Goal: Find specific page/section: Find specific page/section

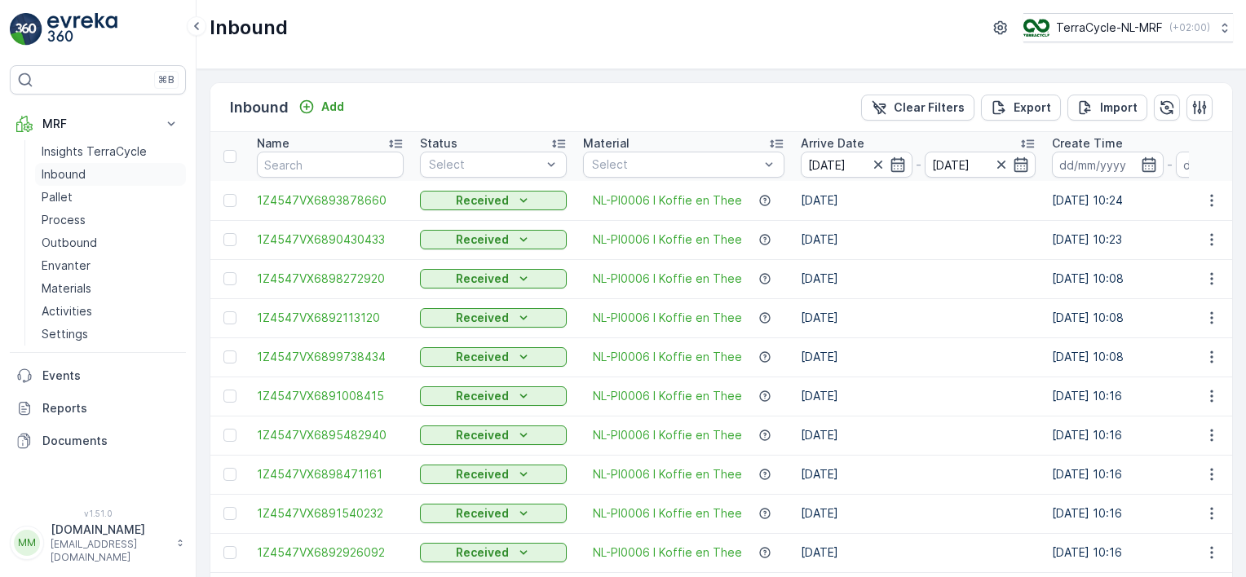
scroll to position [0, 1550]
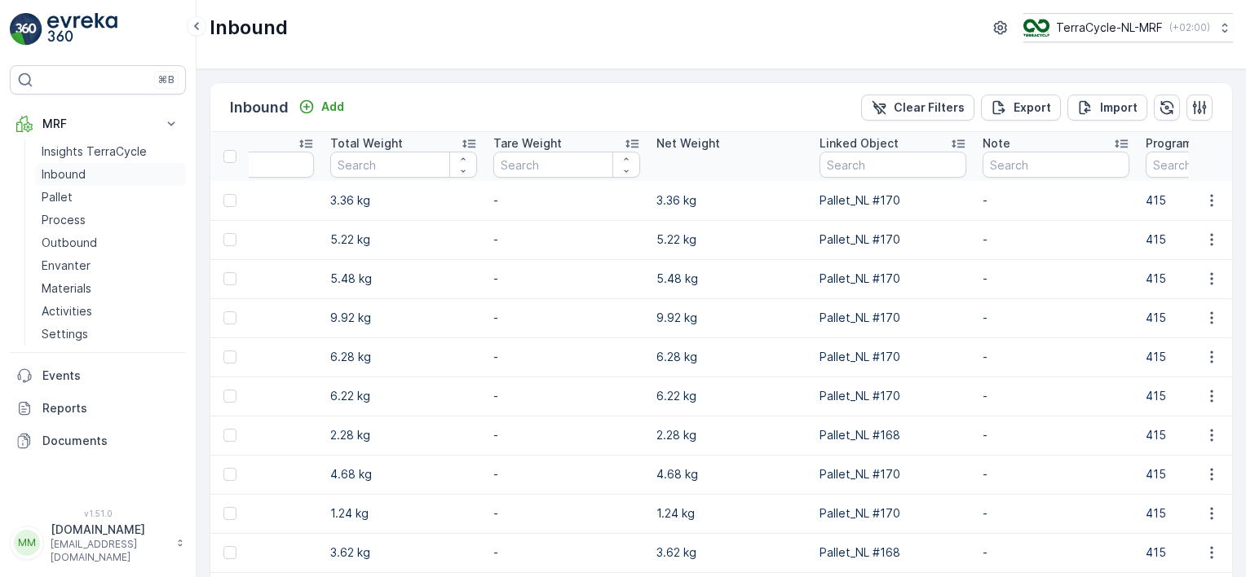
click at [78, 173] on p "Inbound" at bounding box center [64, 174] width 44 height 16
click at [48, 221] on p "Process" at bounding box center [64, 220] width 44 height 16
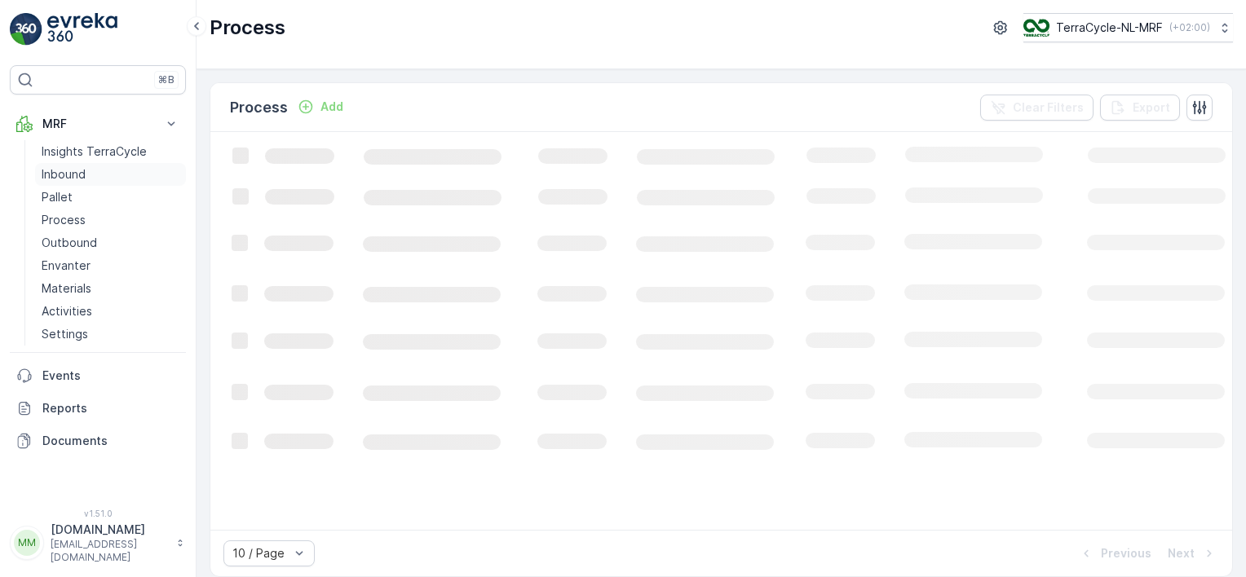
click at [59, 176] on p "Inbound" at bounding box center [64, 174] width 44 height 16
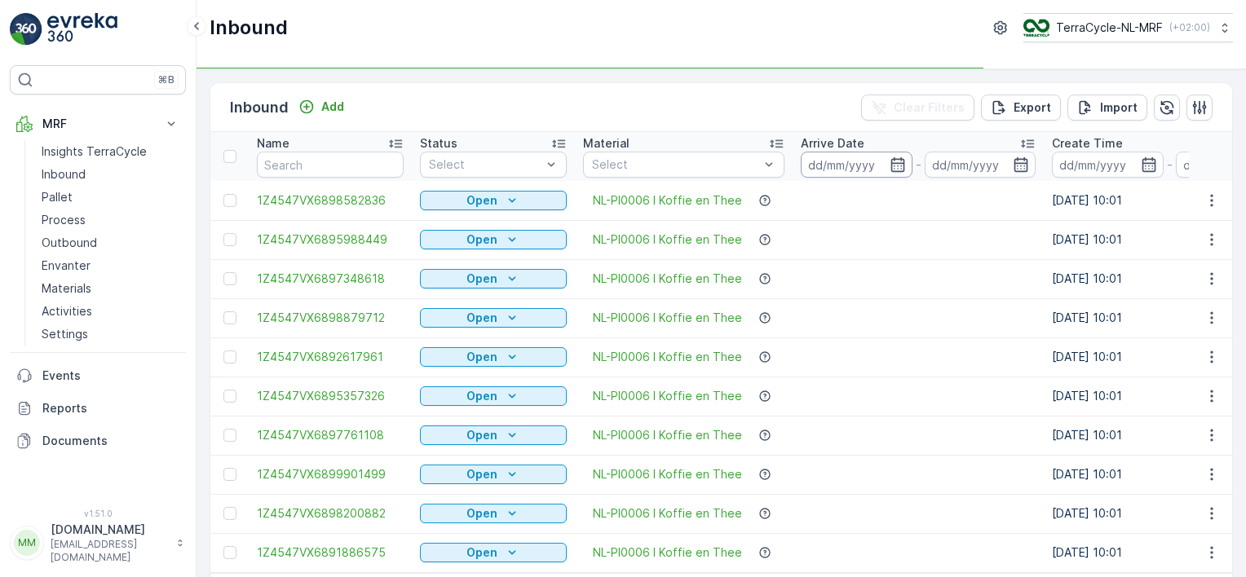
click at [828, 158] on input at bounding box center [857, 165] width 112 height 26
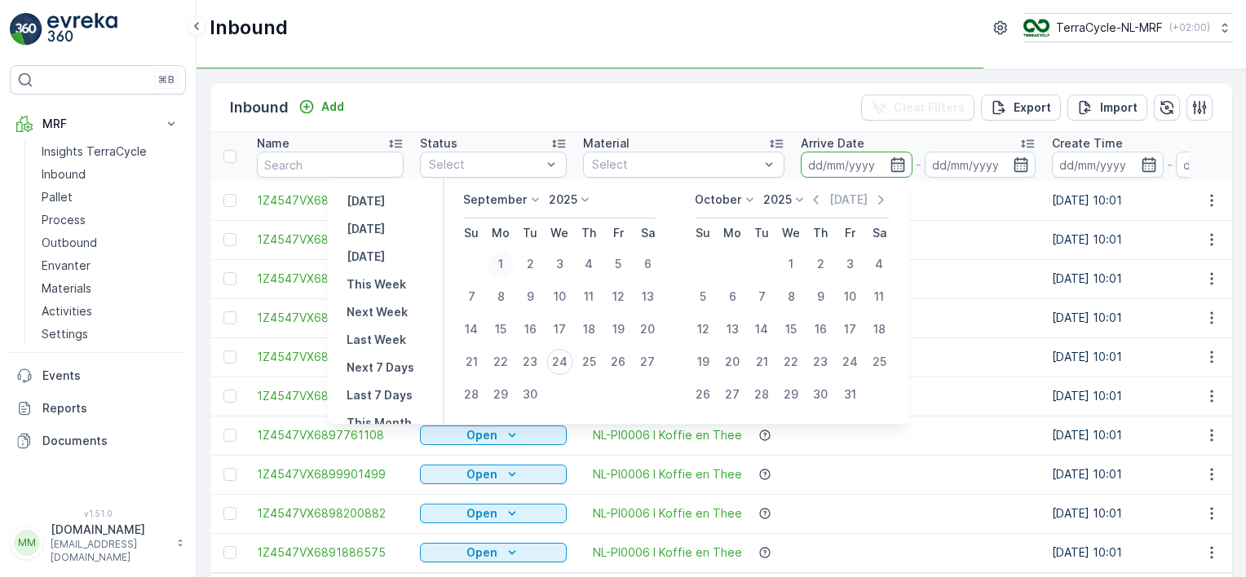
click at [505, 262] on div "1" at bounding box center [501, 264] width 26 height 26
type input "[DATE]"
click at [974, 168] on input "[DATE]" at bounding box center [981, 165] width 112 height 26
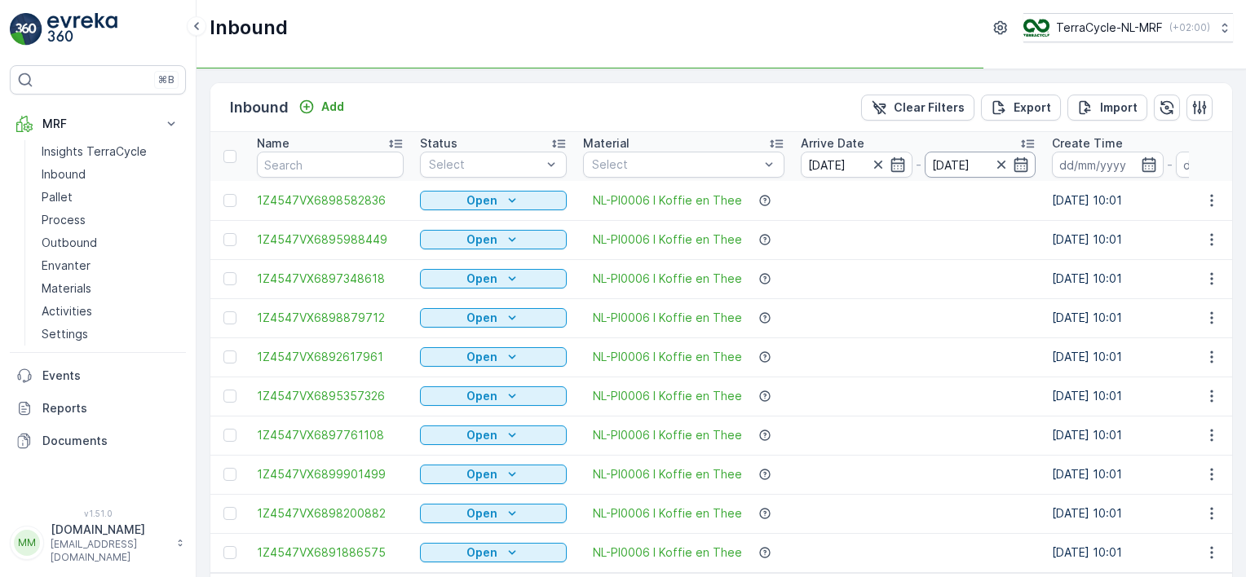
click at [969, 166] on input "[DATE]" at bounding box center [981, 165] width 112 height 26
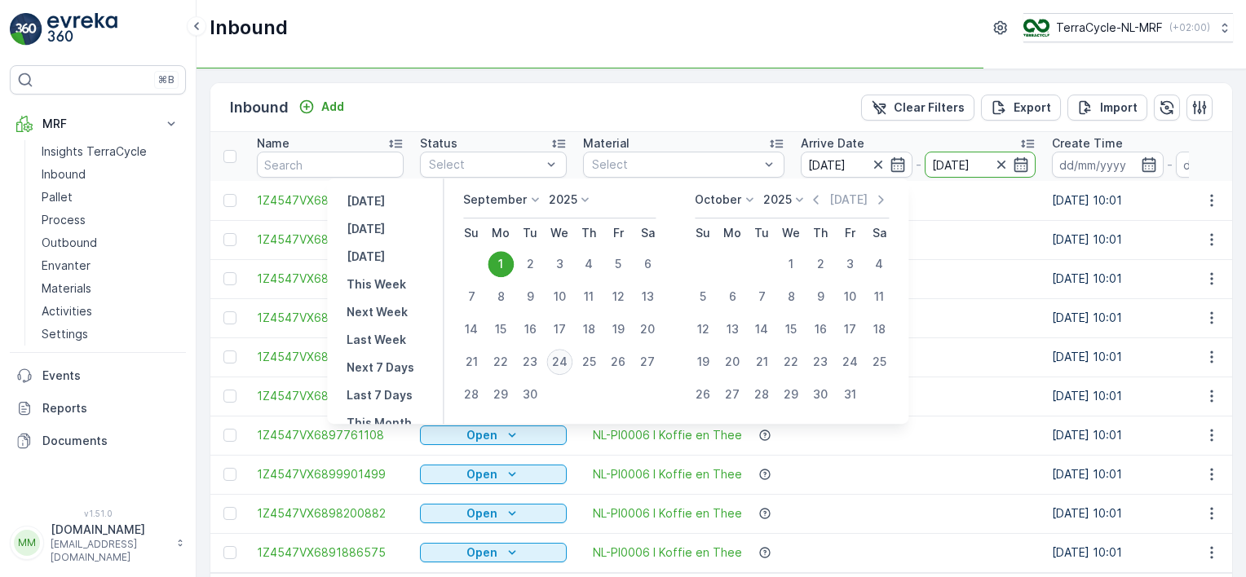
click at [567, 365] on div "24" at bounding box center [559, 362] width 26 height 26
type input "[DATE]"
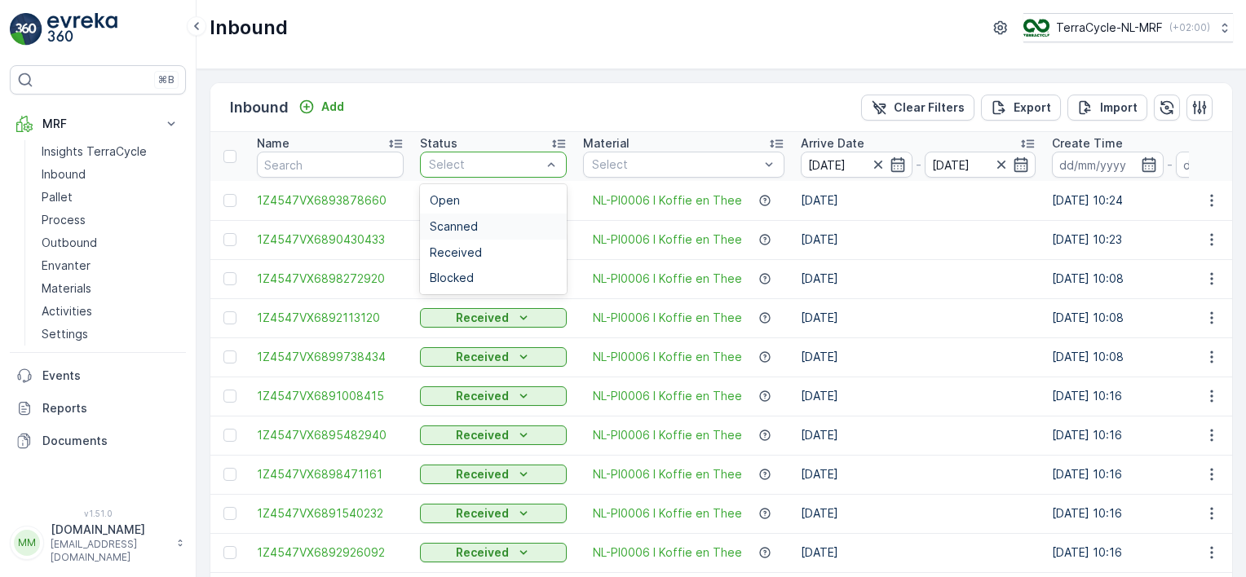
click at [458, 225] on span "Scanned" at bounding box center [454, 226] width 48 height 13
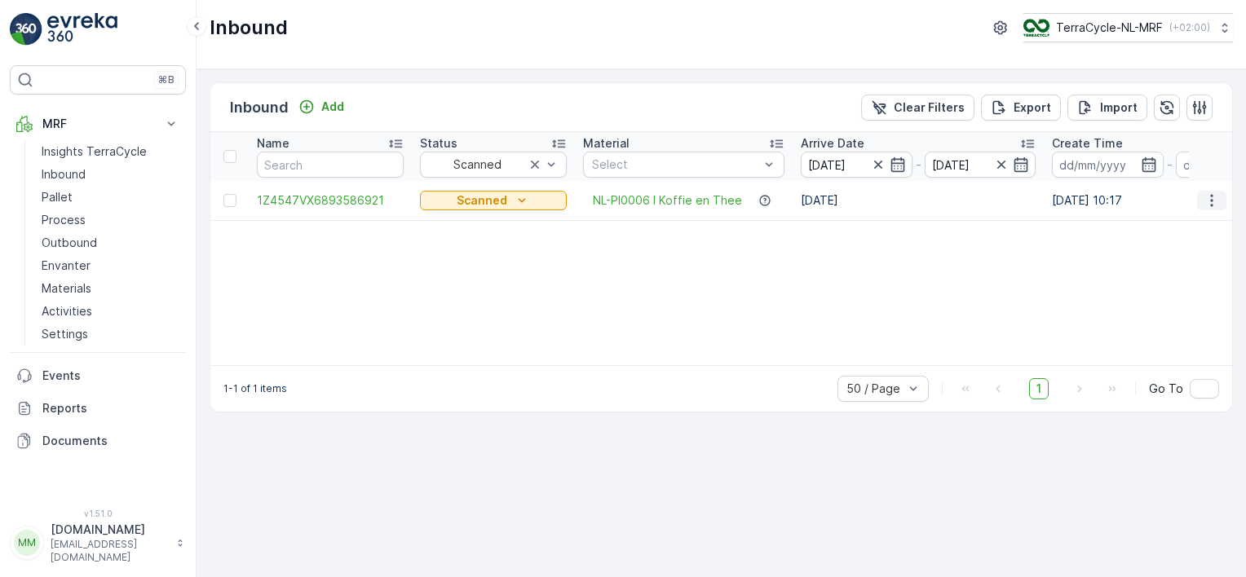
click at [1214, 204] on icon "button" at bounding box center [1211, 200] width 16 height 16
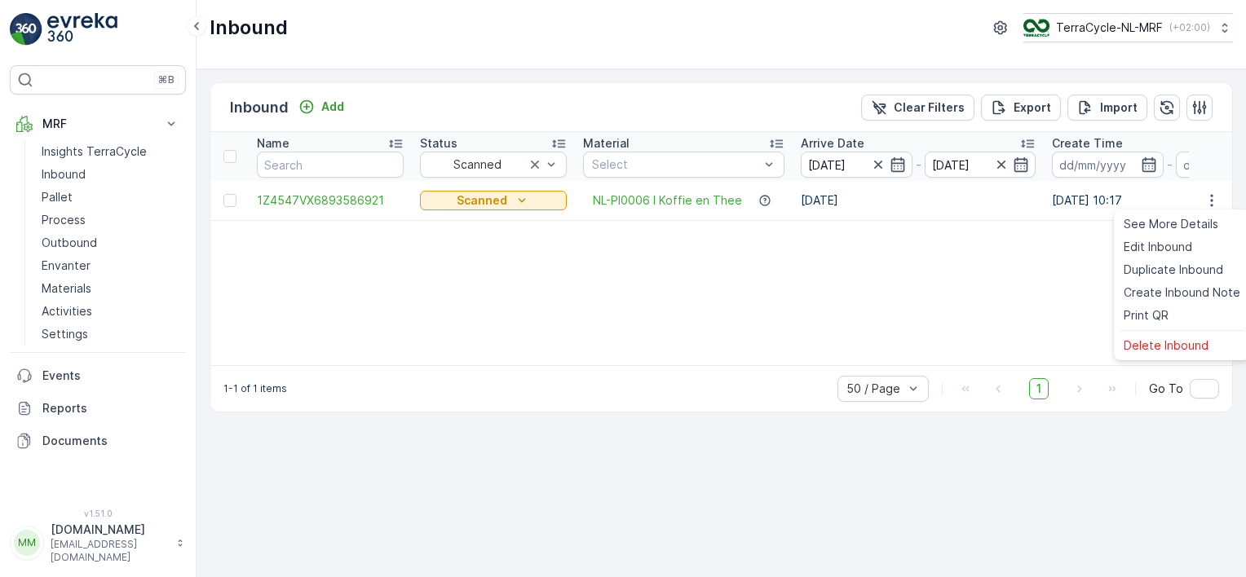
click at [910, 247] on div "Name Status Scanned Material Select Arrive Date [DATE] - [DATE] Create Time - L…" at bounding box center [721, 248] width 1022 height 233
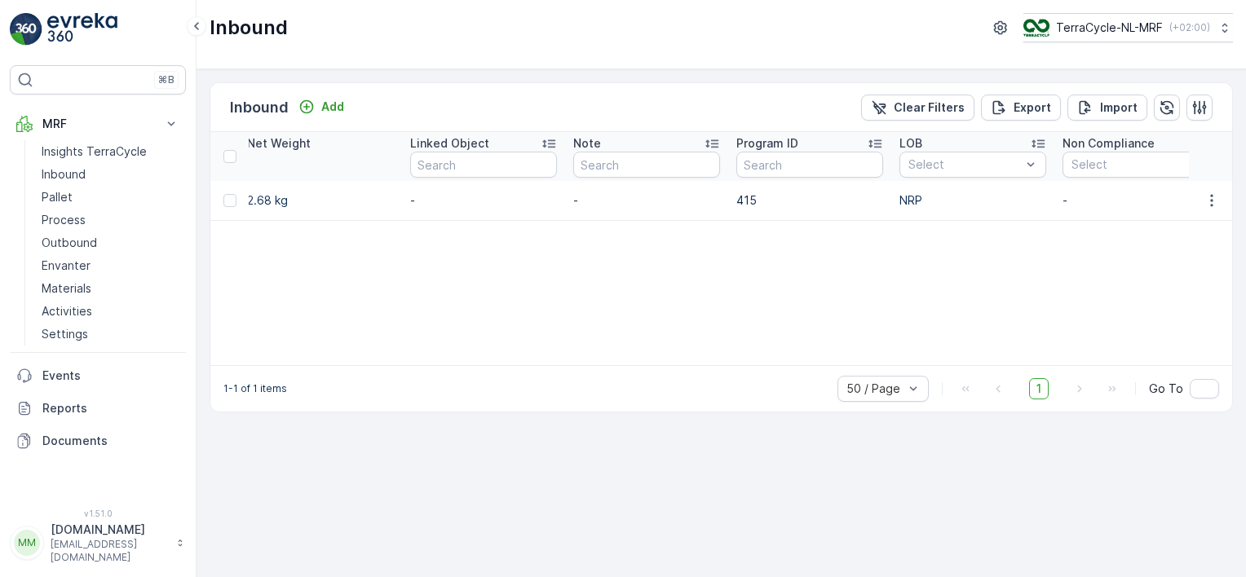
scroll to position [0, 1984]
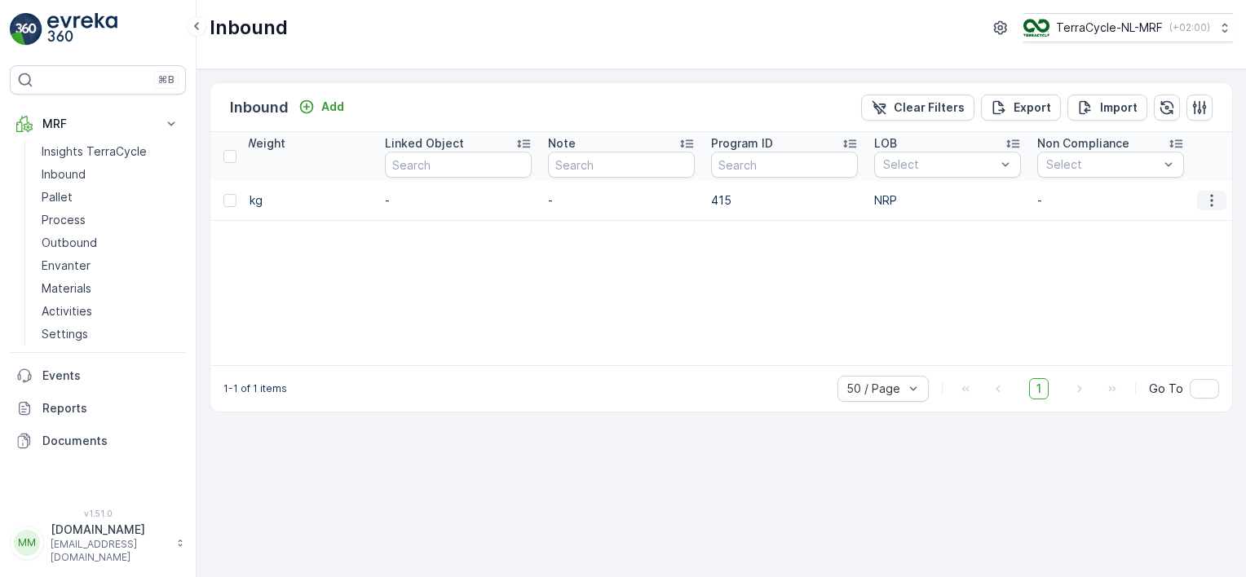
click at [1212, 205] on icon "button" at bounding box center [1211, 200] width 16 height 16
click at [789, 271] on div "Name Status Scanned Material Select Arrive Date [DATE] - [DATE] Create Time - L…" at bounding box center [721, 248] width 1022 height 233
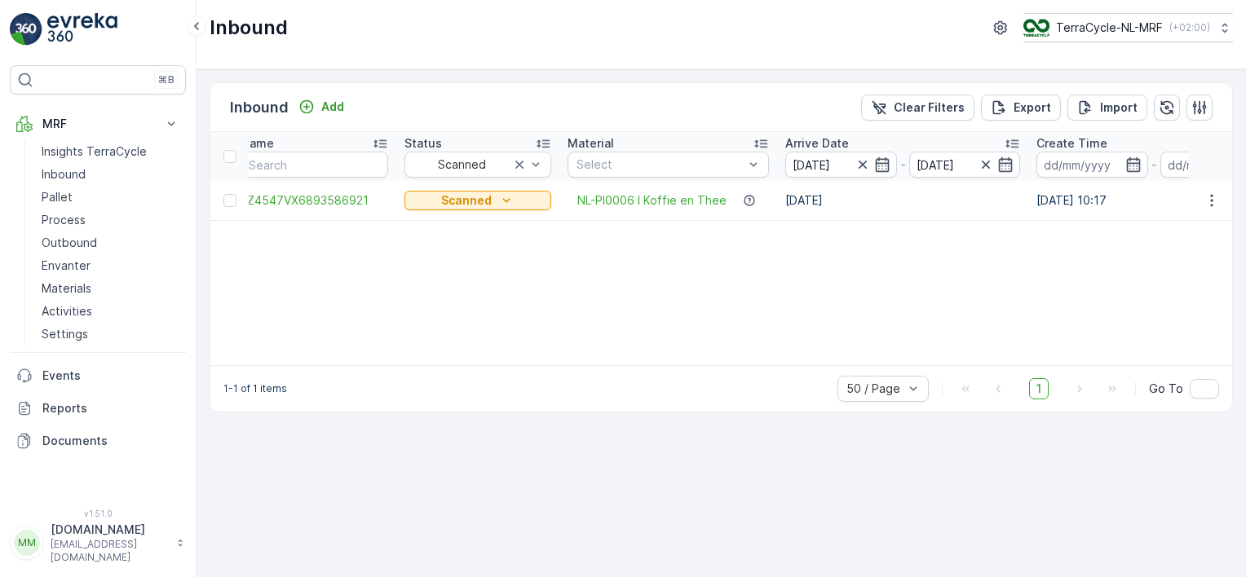
scroll to position [0, 0]
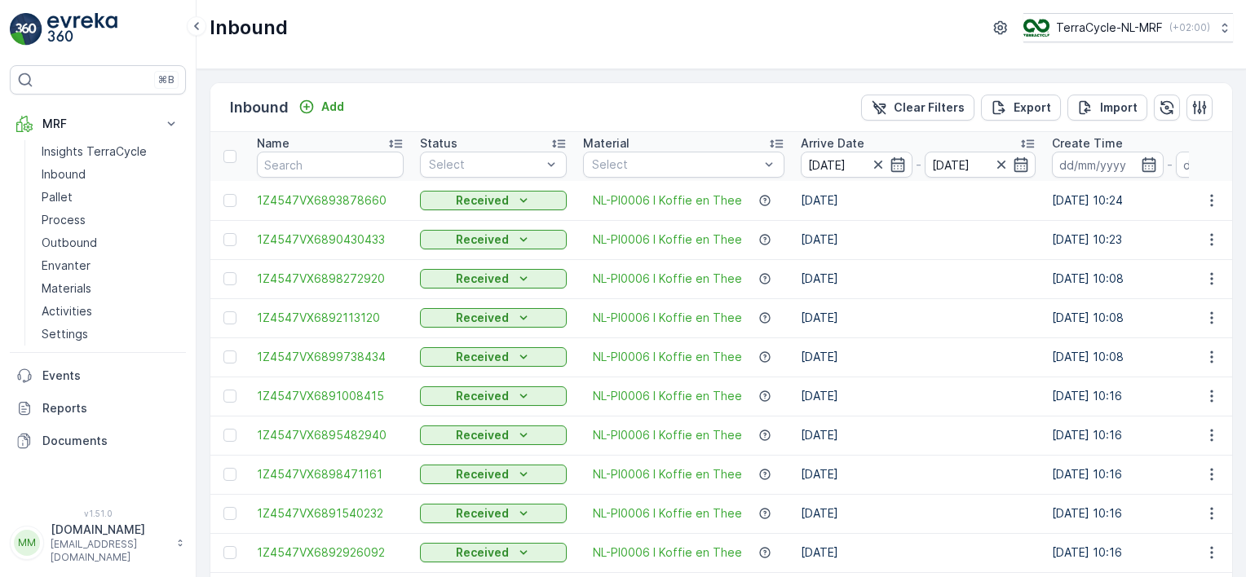
click at [759, 95] on div "Inbound Add Clear Filters Export Import" at bounding box center [721, 107] width 1022 height 49
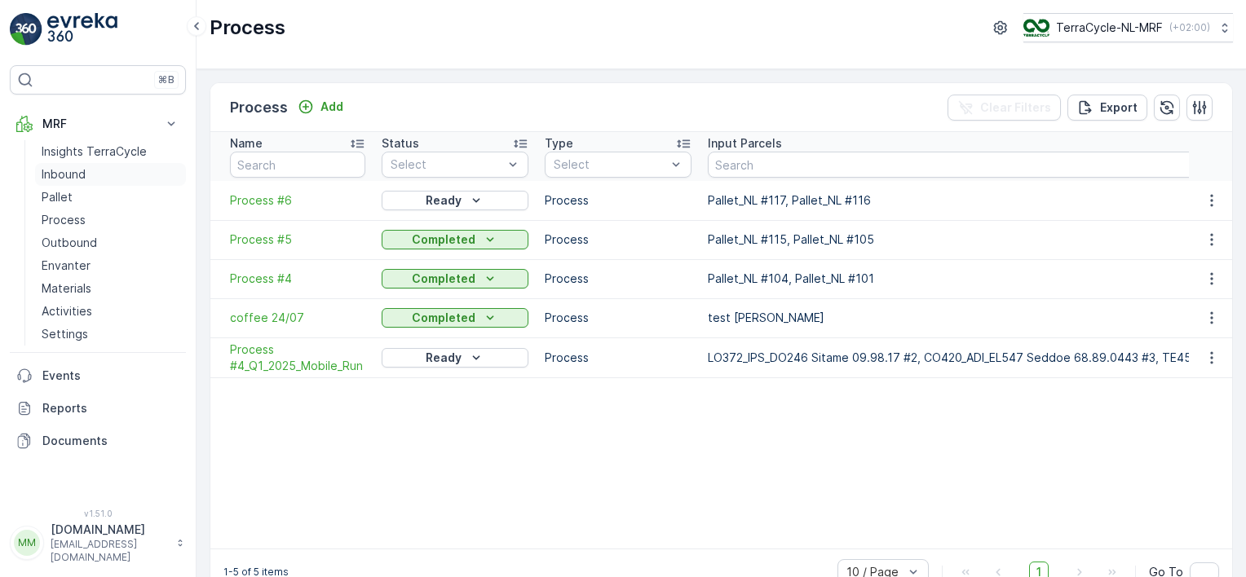
click at [67, 178] on p "Inbound" at bounding box center [64, 174] width 44 height 16
